Goal: Find specific page/section: Find specific page/section

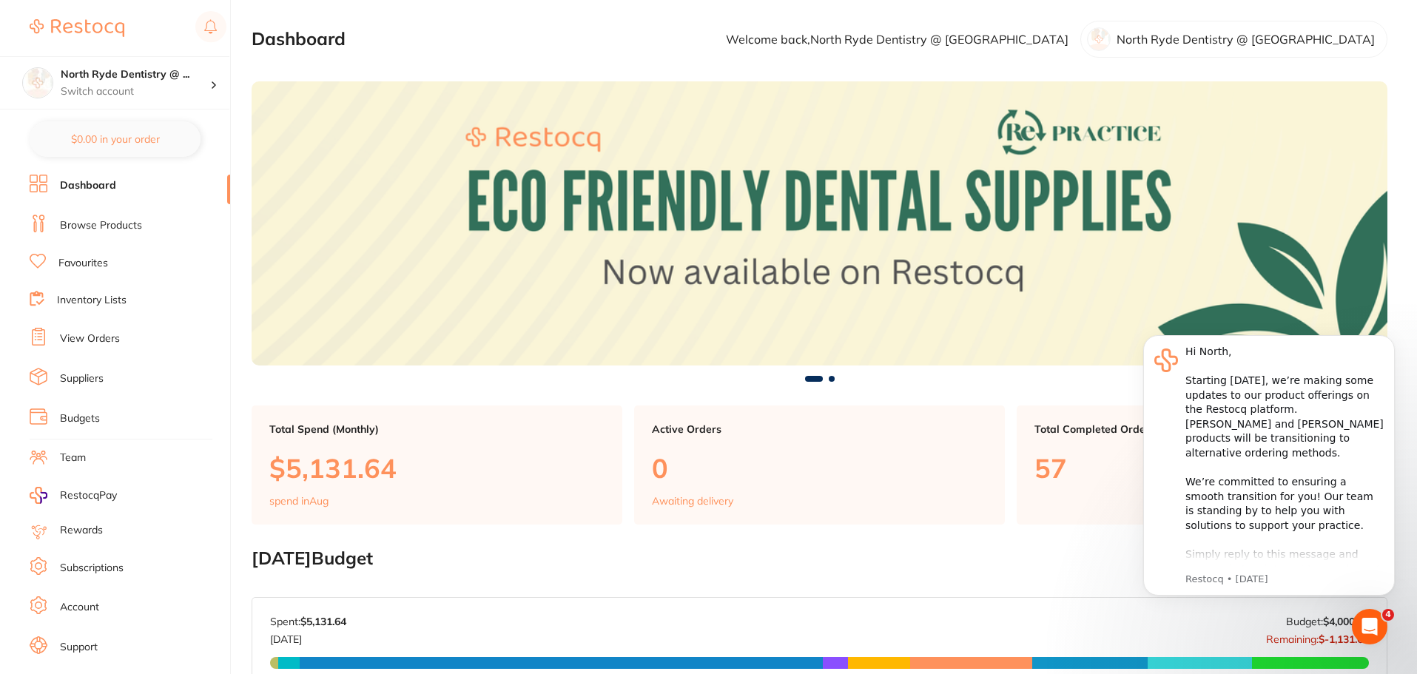
click at [86, 226] on link "Browse Products" at bounding box center [101, 225] width 82 height 15
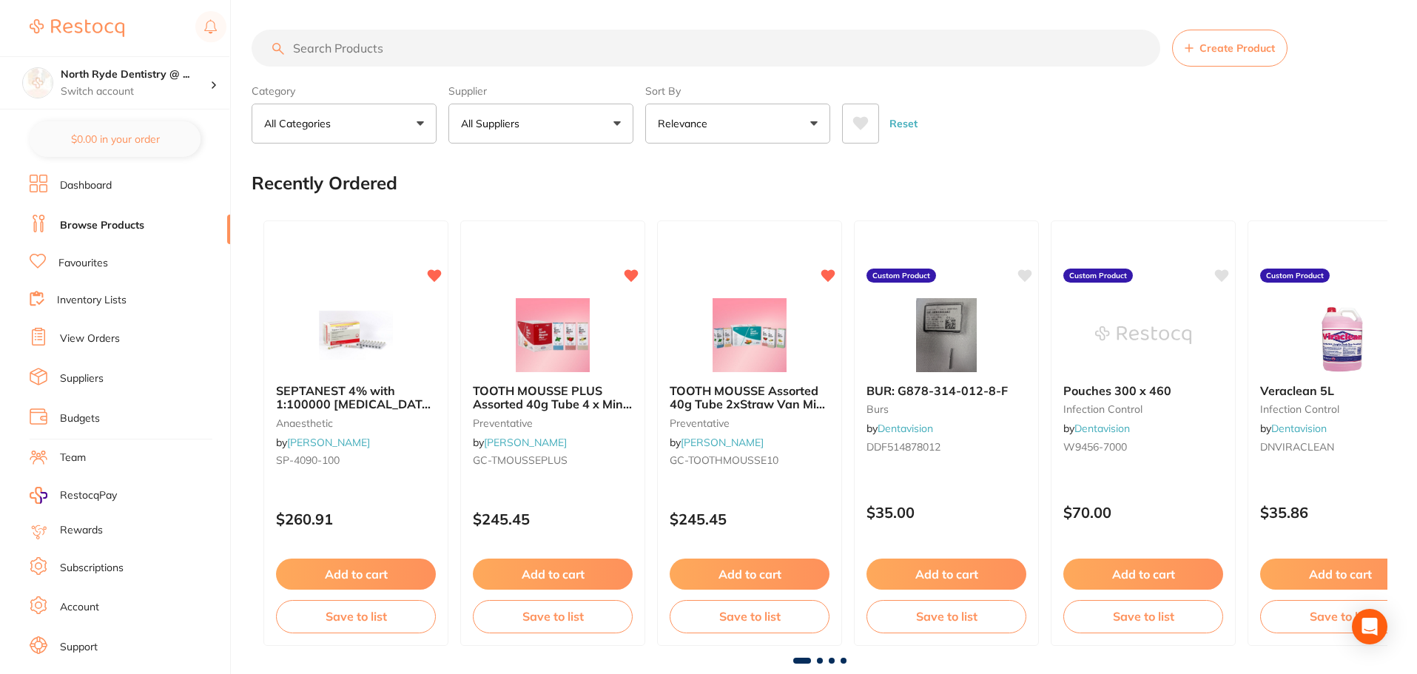
click at [416, 53] on input "search" at bounding box center [706, 48] width 909 height 37
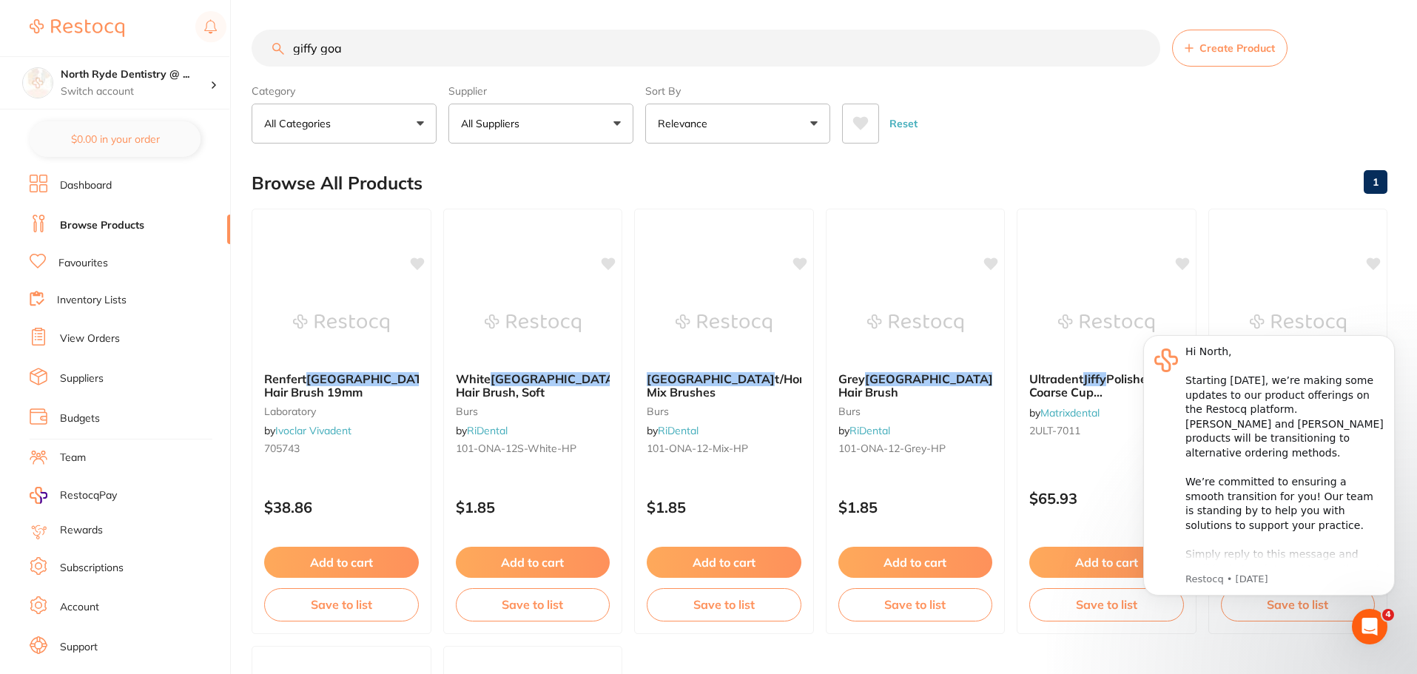
drag, startPoint x: 314, startPoint y: 46, endPoint x: 129, endPoint y: 36, distance: 185.3
click at [129, 36] on div "$0.00 North Ryde Dentistry @ ... Switch account North Ryde Dentistry @ [GEOGRAP…" at bounding box center [708, 337] width 1417 height 674
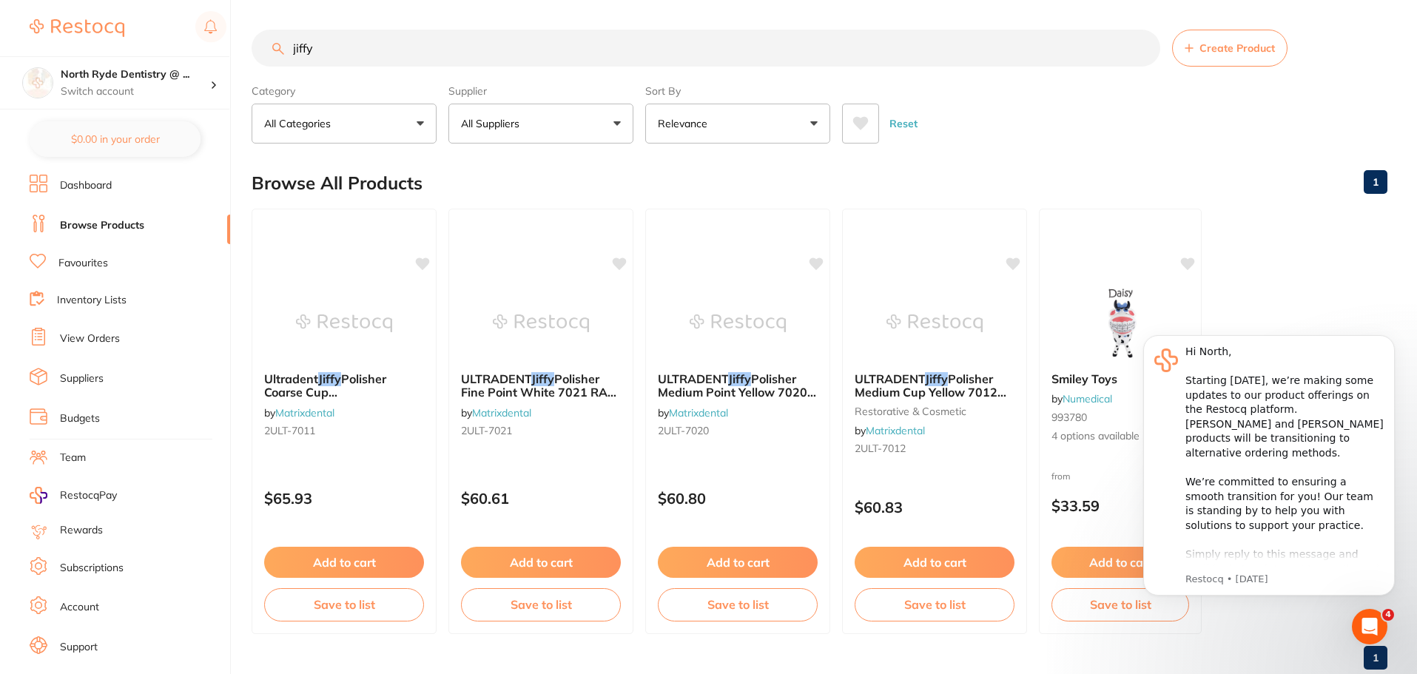
type input "jiffy"
drag, startPoint x: 354, startPoint y: 51, endPoint x: 24, endPoint y: 47, distance: 330.1
click at [24, 47] on div "$0.00 North Ryde Dentistry @ ... Switch account North Ryde Dentistry @ [GEOGRAP…" at bounding box center [708, 337] width 1417 height 674
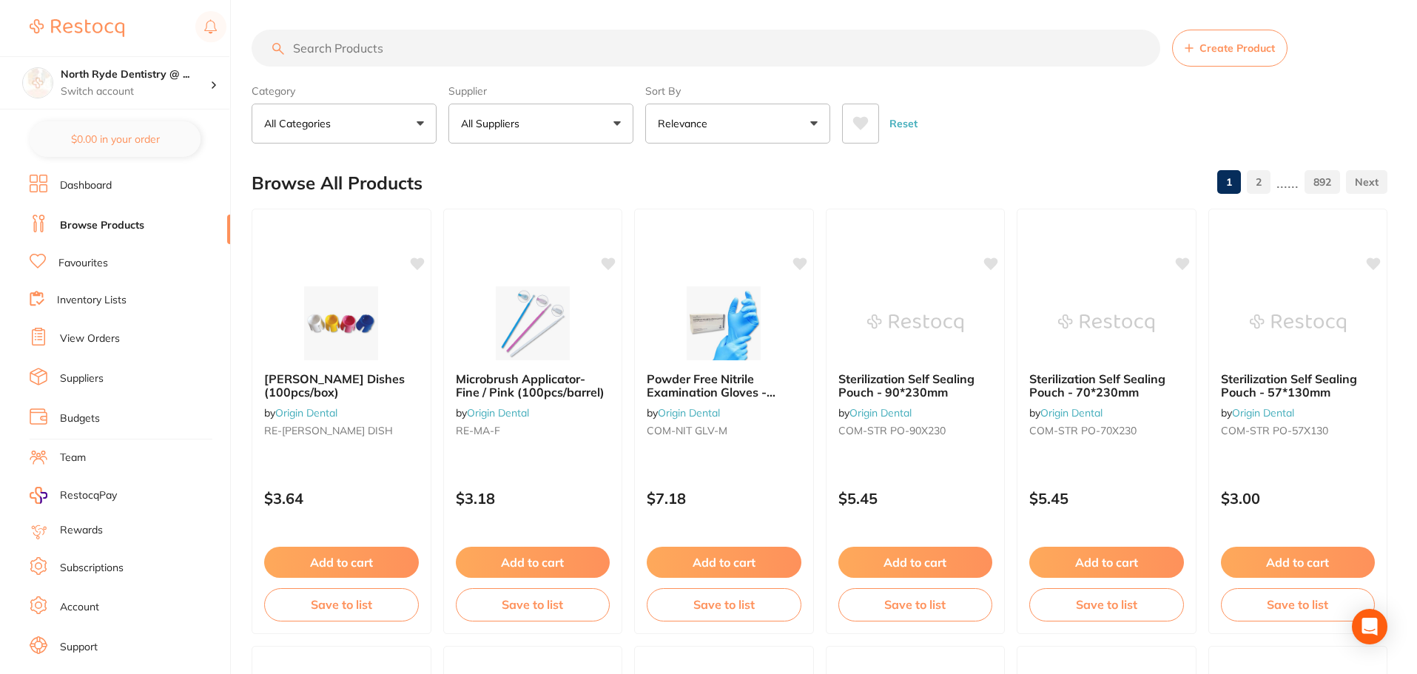
click at [75, 342] on link "View Orders" at bounding box center [90, 339] width 60 height 15
